Goal: Transaction & Acquisition: Purchase product/service

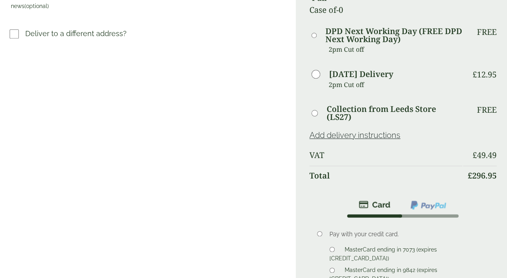
scroll to position [362, 0]
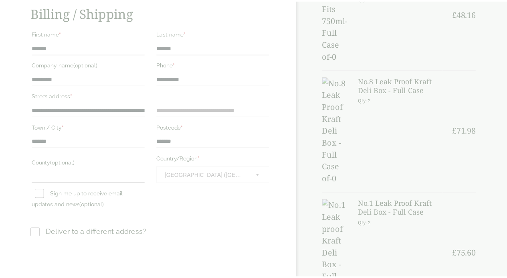
scroll to position [160, 0]
